Goal: Information Seeking & Learning: Learn about a topic

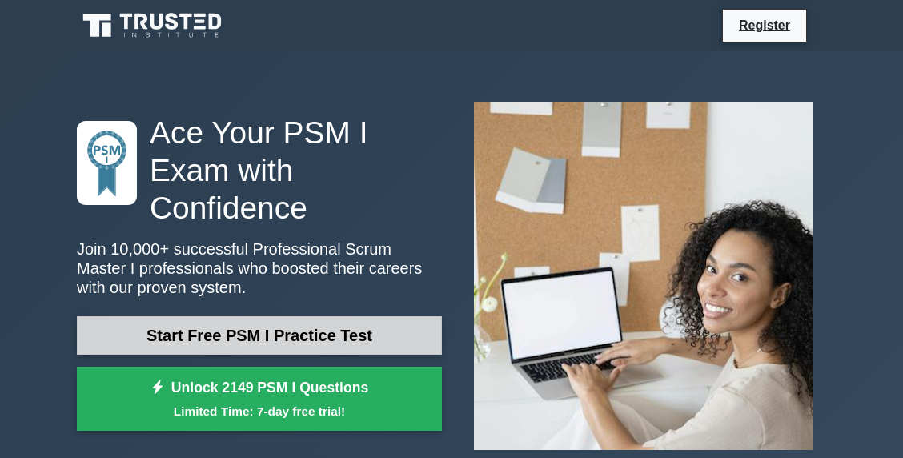
click at [338, 316] on link "Start Free PSM I Practice Test" at bounding box center [259, 335] width 365 height 38
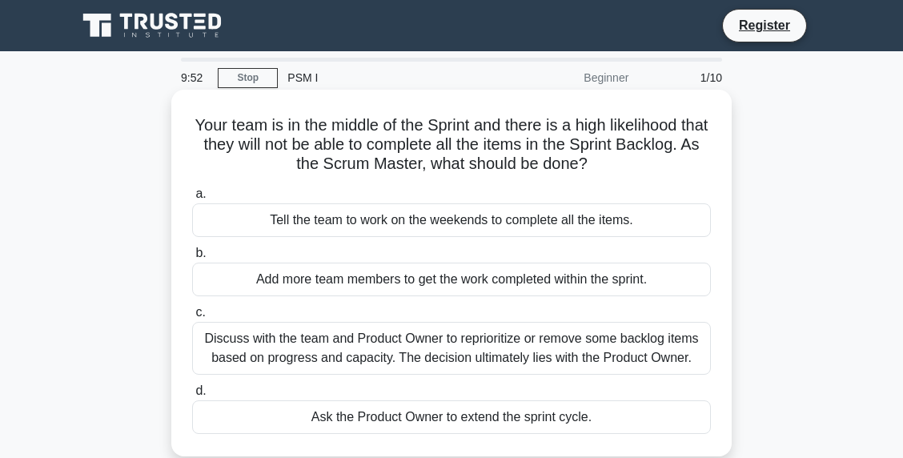
click at [583, 178] on div "Your team is in the middle of the Sprint and there is a high likelihood that th…" at bounding box center [451, 273] width 547 height 354
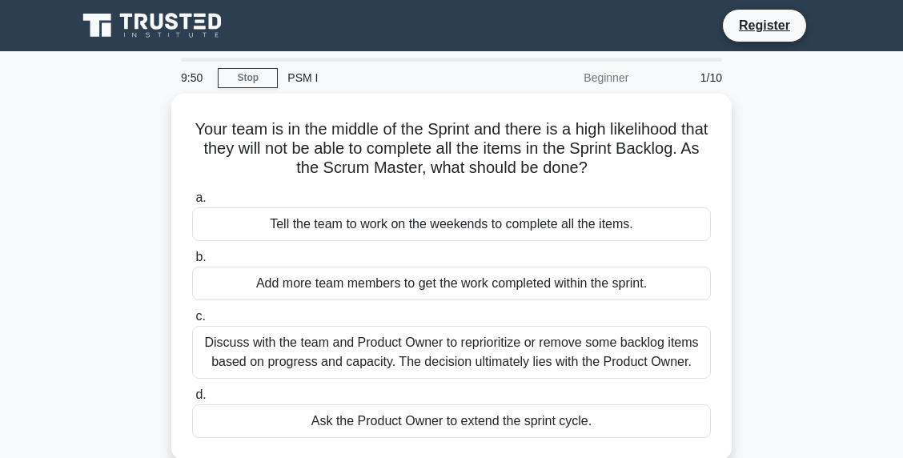
drag, startPoint x: 308, startPoint y: 50, endPoint x: 543, endPoint y: 1, distance: 240.3
click at [543, 1] on nav "Register" at bounding box center [451, 25] width 903 height 51
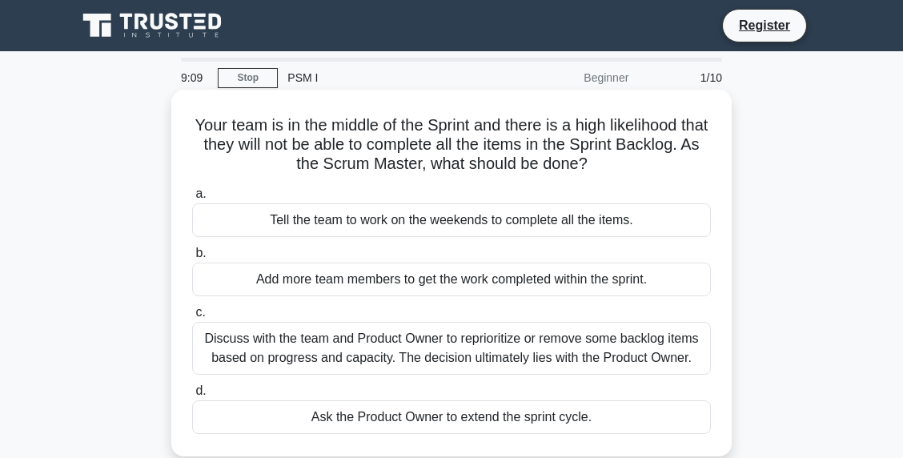
click at [703, 370] on div "Discuss with the team and Product Owner to reprioritize or remove some backlog …" at bounding box center [451, 348] width 519 height 53
click at [192, 318] on input "c. Discuss with the team and Product Owner to reprioritize or remove some backl…" at bounding box center [192, 312] width 0 height 10
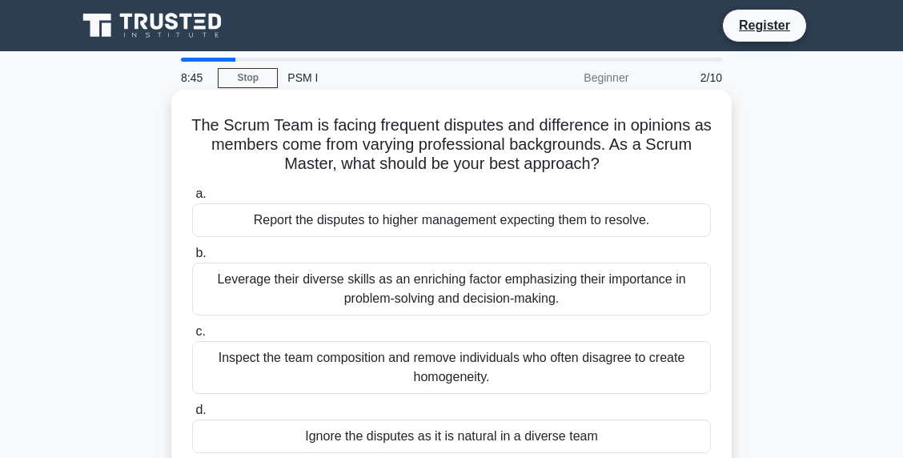
click at [618, 302] on div "Leverage their diverse skills as an enriching factor emphasizing their importan…" at bounding box center [451, 288] width 519 height 53
click at [192, 258] on input "b. Leverage their diverse skills as an enriching factor emphasizing their impor…" at bounding box center [192, 253] width 0 height 10
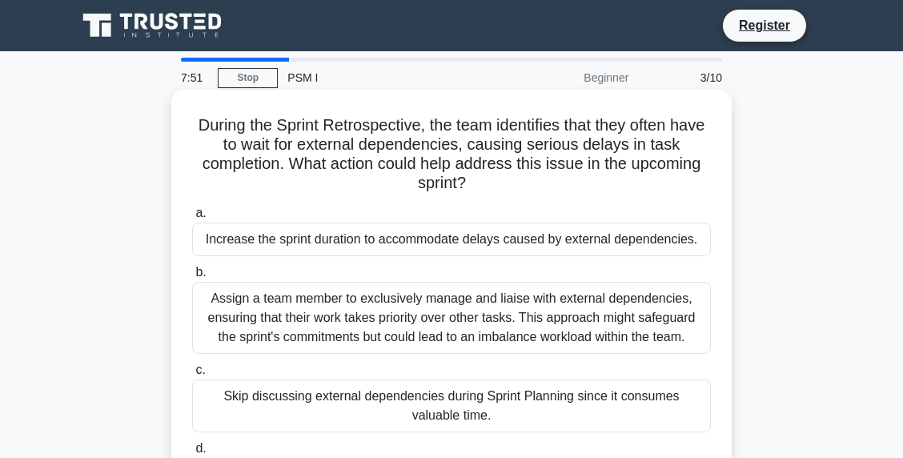
click at [657, 253] on div "Increase the sprint duration to accommodate delays caused by external dependenc…" at bounding box center [451, 239] width 519 height 34
click at [192, 218] on input "a. Increase the sprint duration to accommodate delays caused by external depend…" at bounding box center [192, 213] width 0 height 10
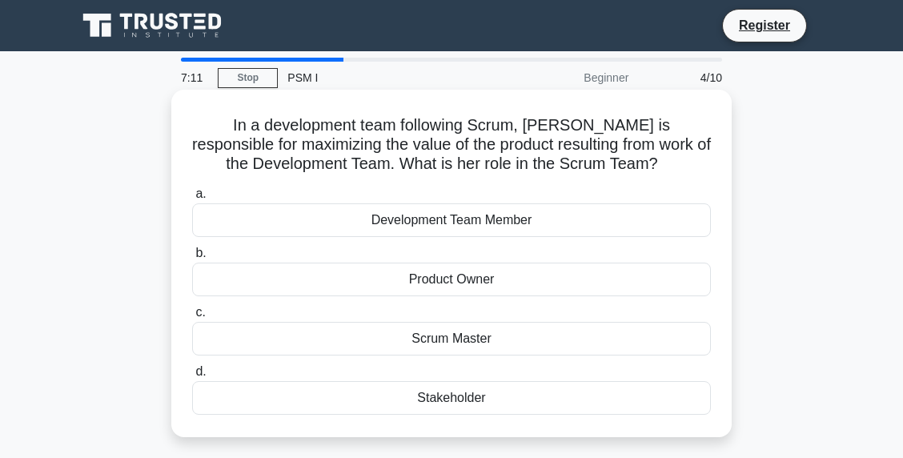
click at [619, 293] on div "Product Owner" at bounding box center [451, 279] width 519 height 34
click at [192, 258] on input "b. Product Owner" at bounding box center [192, 253] width 0 height 10
